Goal: Task Accomplishment & Management: Manage account settings

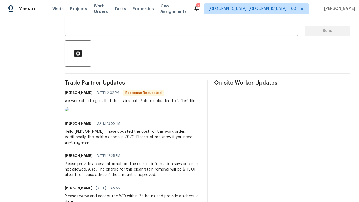
scroll to position [107, 0]
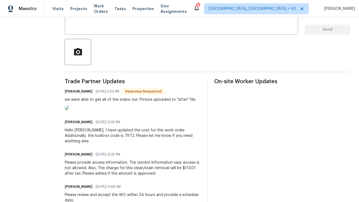
click at [69, 110] on img at bounding box center [67, 108] width 4 height 4
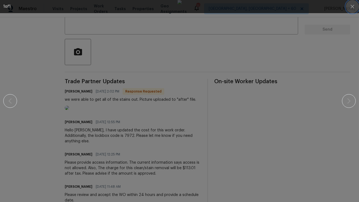
click at [354, 9] on icon "button" at bounding box center [352, 6] width 7 height 7
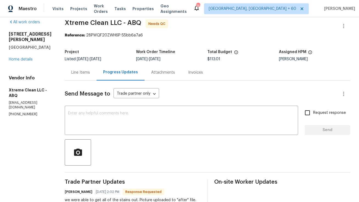
scroll to position [0, 0]
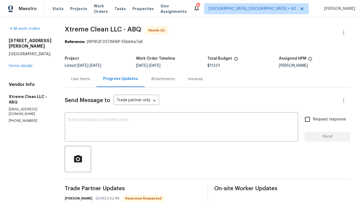
click at [89, 81] on div "Line Items" at bounding box center [80, 78] width 19 height 5
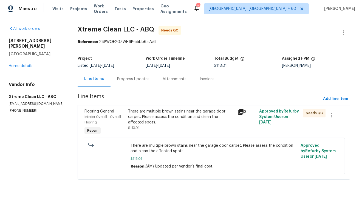
click at [183, 115] on div "There are multiple brown stains near the garage door carpet. Please assess the …" at bounding box center [181, 117] width 106 height 16
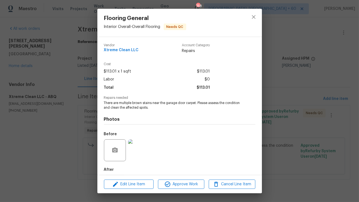
scroll to position [27, 0]
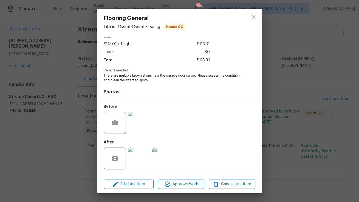
click at [134, 121] on img at bounding box center [139, 123] width 22 height 22
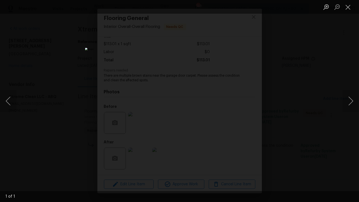
click at [179, 107] on img "Lightbox" at bounding box center [179, 101] width 189 height 106
click at [350, 8] on button "Close lightbox" at bounding box center [347, 7] width 11 height 10
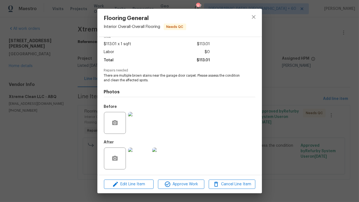
click at [141, 157] on img at bounding box center [139, 159] width 22 height 22
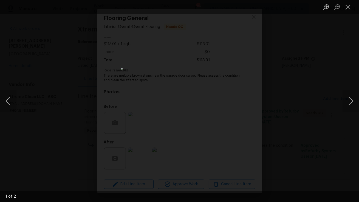
click at [161, 114] on img "Lightbox" at bounding box center [179, 100] width 116 height 65
click at [161, 113] on img "Lightbox" at bounding box center [198, 88] width 234 height 132
click at [351, 102] on button "Next image" at bounding box center [350, 101] width 16 height 22
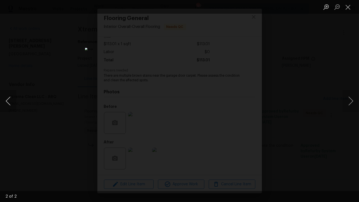
click at [6, 102] on button "Previous image" at bounding box center [8, 101] width 16 height 22
click at [351, 98] on button "Next image" at bounding box center [350, 101] width 16 height 22
click at [10, 100] on button "Previous image" at bounding box center [8, 101] width 16 height 22
click at [351, 104] on button "Next image" at bounding box center [350, 101] width 16 height 22
click at [346, 8] on button "Close lightbox" at bounding box center [347, 7] width 11 height 10
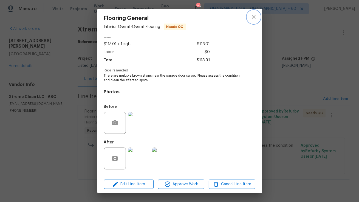
click at [250, 17] on icon "close" at bounding box center [253, 17] width 7 height 7
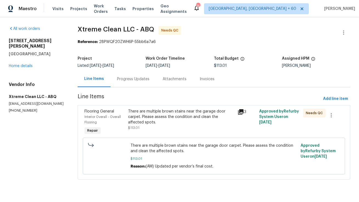
click at [127, 76] on div "Progress Updates" at bounding box center [132, 79] width 45 height 16
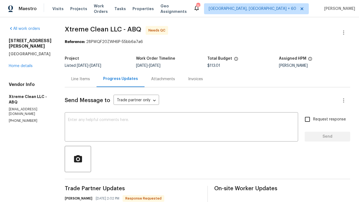
click at [85, 78] on div "Line Items" at bounding box center [80, 78] width 19 height 5
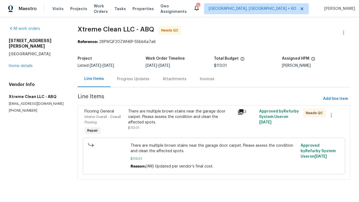
click at [150, 124] on div "There are multiple brown stains near the garage door carpet. Please assess the …" at bounding box center [181, 117] width 106 height 16
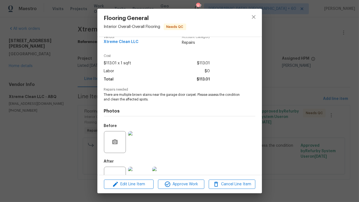
scroll to position [27, 0]
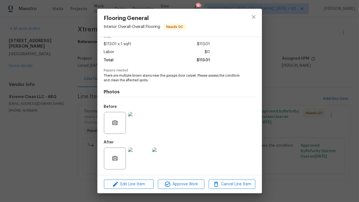
click at [140, 123] on img at bounding box center [139, 123] width 22 height 22
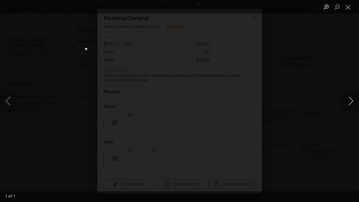
click at [345, 101] on button "Next image" at bounding box center [350, 101] width 16 height 22
click at [348, 10] on button "Close lightbox" at bounding box center [347, 7] width 11 height 10
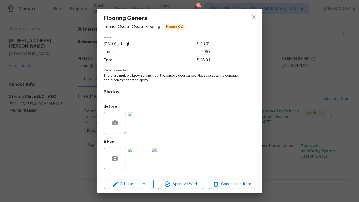
click at [141, 157] on img at bounding box center [139, 159] width 22 height 22
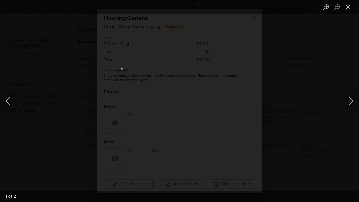
click at [350, 6] on button "Close lightbox" at bounding box center [347, 7] width 11 height 10
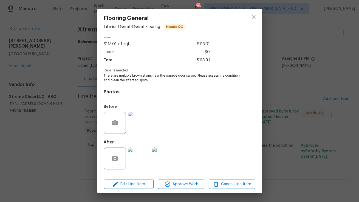
click at [168, 156] on img at bounding box center [163, 159] width 22 height 22
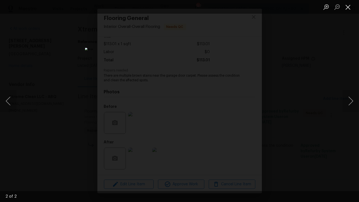
click at [345, 7] on button "Close lightbox" at bounding box center [347, 7] width 11 height 10
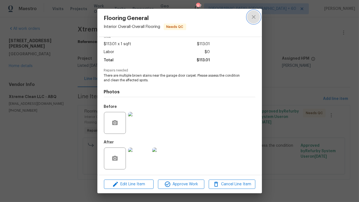
click at [255, 15] on icon "close" at bounding box center [254, 17] width 4 height 4
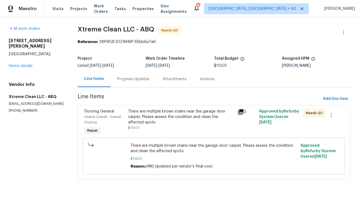
click at [137, 79] on div "Progress Updates" at bounding box center [133, 78] width 32 height 5
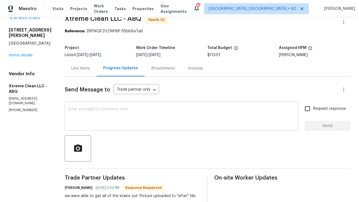
scroll to position [1, 0]
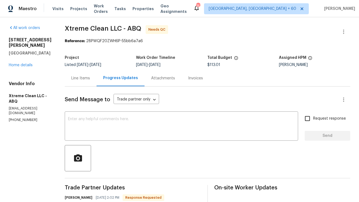
click at [86, 76] on div "Line Items" at bounding box center [80, 78] width 19 height 5
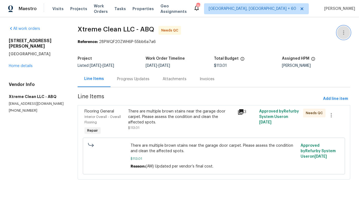
click at [346, 34] on icon "button" at bounding box center [343, 32] width 7 height 7
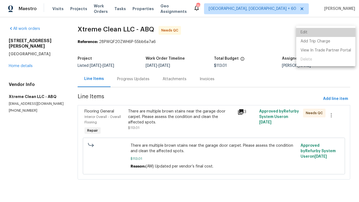
click at [336, 36] on li "Edit" at bounding box center [325, 32] width 59 height 9
click at [336, 36] on ul "Edit Add Trip Charge View In Trade Partner Portal Delete" at bounding box center [325, 46] width 59 height 41
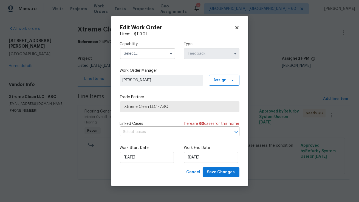
click at [157, 54] on input "text" at bounding box center [147, 53] width 55 height 11
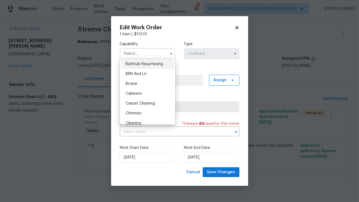
scroll to position [19, 0]
click at [138, 107] on span "Carpet Cleaning" at bounding box center [140, 105] width 29 height 4
type input "Carpet Cleaning"
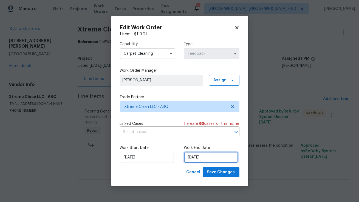
click at [195, 160] on input "11/09/2025" at bounding box center [211, 157] width 54 height 11
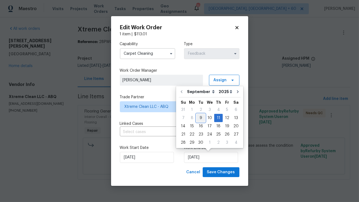
click at [200, 117] on div "9" at bounding box center [200, 118] width 9 height 8
type input "09/09/2025"
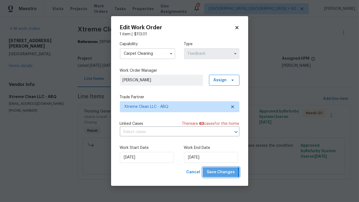
click at [215, 173] on span "Save Changes" at bounding box center [221, 172] width 28 height 7
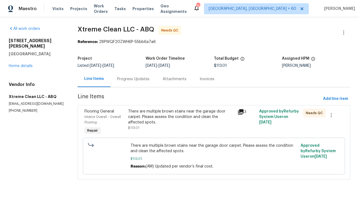
click at [129, 85] on div "Progress Updates" at bounding box center [132, 79] width 45 height 16
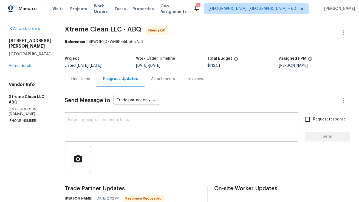
click at [79, 76] on div "Line Items" at bounding box center [81, 79] width 32 height 16
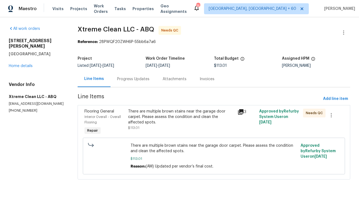
click at [169, 121] on div "There are multiple brown stains near the garage door carpet. Please assess the …" at bounding box center [181, 117] width 106 height 16
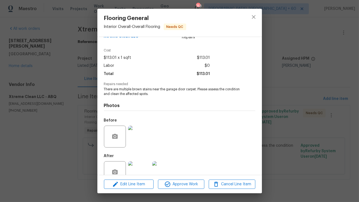
scroll to position [27, 0]
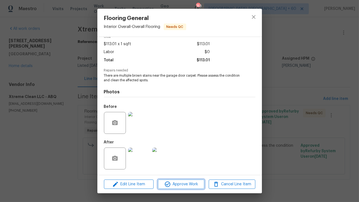
click at [172, 182] on span "Approve Work" at bounding box center [180, 184] width 43 height 7
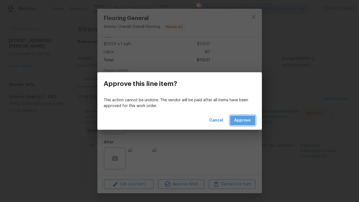
click at [244, 120] on span "Approve" at bounding box center [242, 120] width 16 height 7
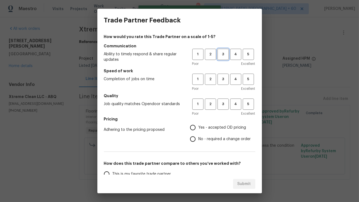
click at [224, 57] on span "3" at bounding box center [223, 54] width 10 height 6
click at [222, 79] on span "3" at bounding box center [223, 79] width 10 height 6
click at [221, 105] on span "3" at bounding box center [223, 104] width 10 height 6
click at [197, 128] on input "Yes - accepted OD pricing" at bounding box center [193, 128] width 12 height 12
radio input "true"
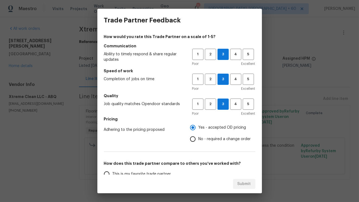
scroll to position [38, 0]
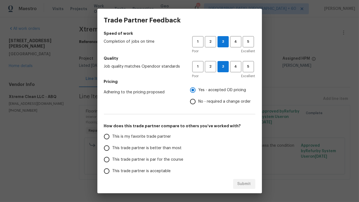
click at [110, 147] on input "This trade partner is better than most" at bounding box center [107, 148] width 12 height 12
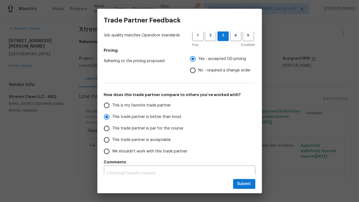
scroll to position [76, 0]
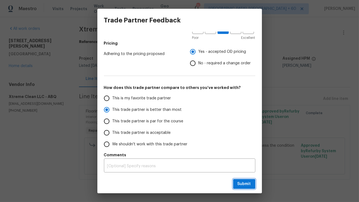
click at [238, 181] on span "Submit" at bounding box center [243, 184] width 13 height 7
radio input "true"
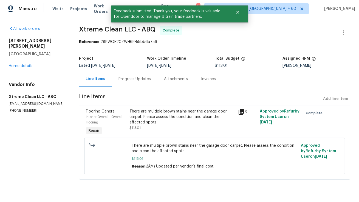
click at [127, 82] on div "Progress Updates" at bounding box center [134, 78] width 32 height 5
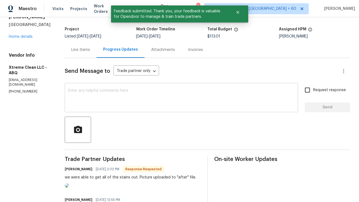
scroll to position [35, 0]
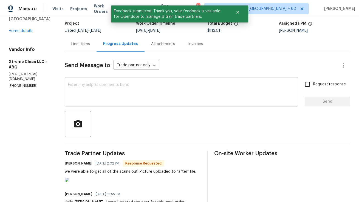
click at [138, 99] on textarea at bounding box center [181, 92] width 227 height 19
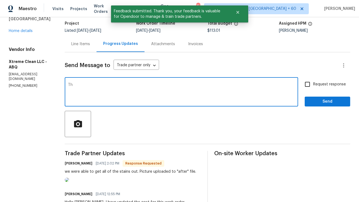
type textarea "T"
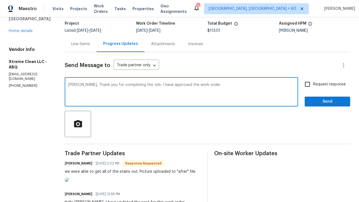
type textarea "Andrea, Thank you for completing the Job. I have approved the work order."
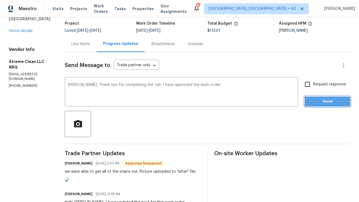
click at [322, 104] on span "Send" at bounding box center [327, 101] width 37 height 7
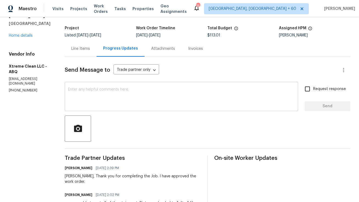
scroll to position [0, 0]
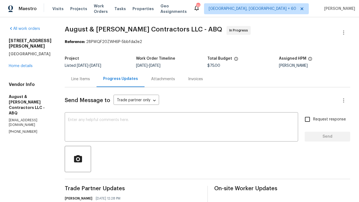
click at [90, 78] on div "Line Items" at bounding box center [80, 78] width 19 height 5
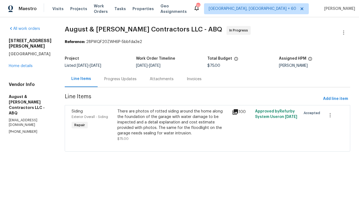
click at [143, 84] on div "Attachments" at bounding box center [161, 79] width 37 height 16
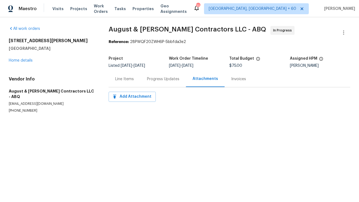
click at [146, 82] on div "Progress Updates" at bounding box center [162, 79] width 45 height 16
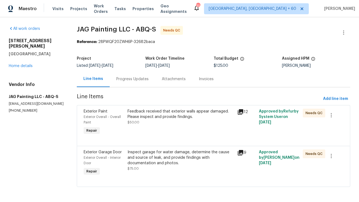
click at [130, 84] on div "Progress Updates" at bounding box center [132, 79] width 45 height 16
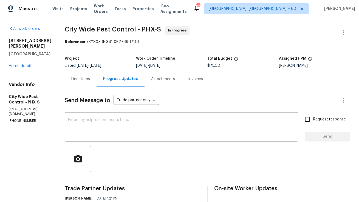
click at [82, 81] on div "Line Items" at bounding box center [80, 78] width 19 height 5
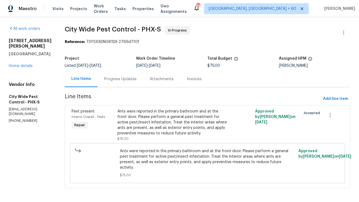
click at [122, 74] on div "Progress Updates" at bounding box center [120, 79] width 45 height 16
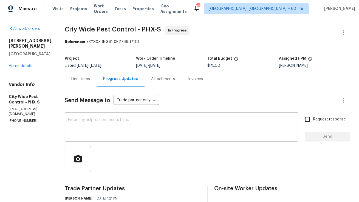
click at [85, 87] on div "Line Items" at bounding box center [81, 79] width 32 height 16
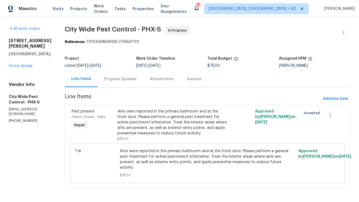
click at [109, 79] on div "Progress Updates" at bounding box center [120, 78] width 32 height 5
